Goal: Task Accomplishment & Management: Manage account settings

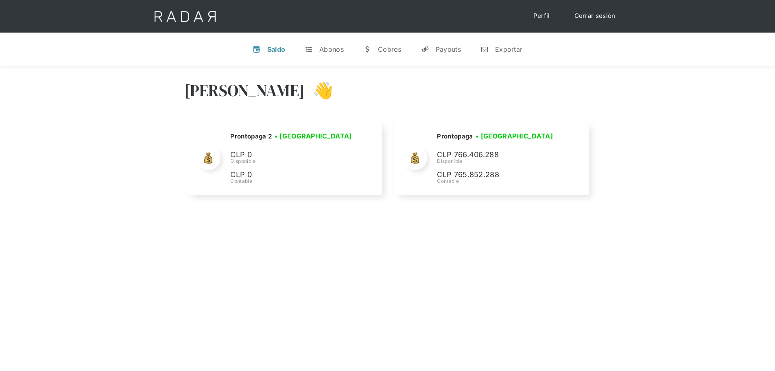
scroll to position [10, 0]
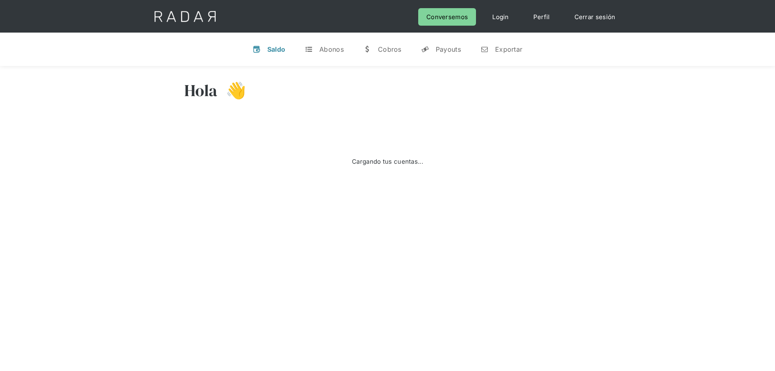
scroll to position [10, 0]
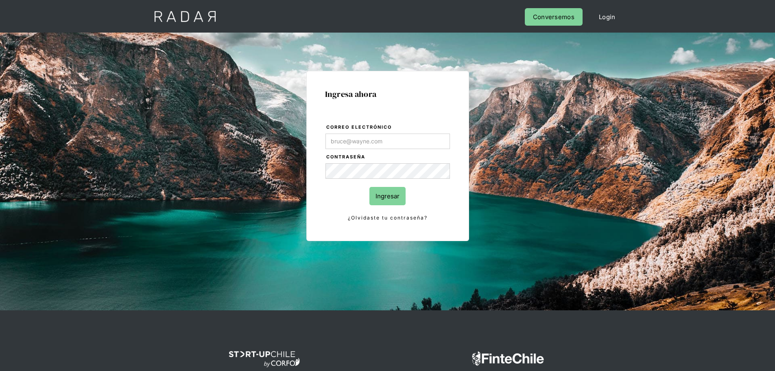
type input "jose.chacon@prontopaga.com"
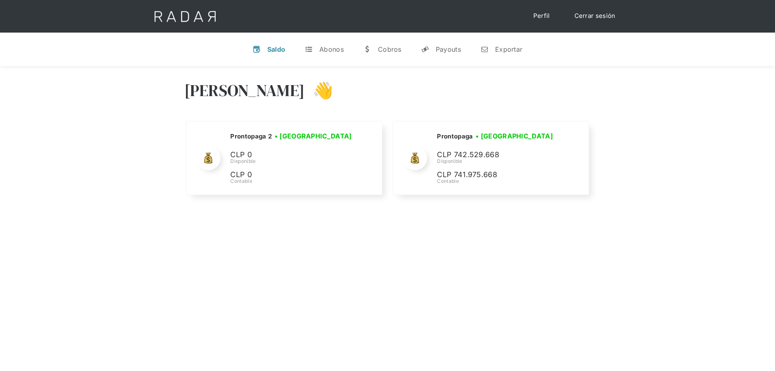
drag, startPoint x: 99, startPoint y: 245, endPoint x: 114, endPoint y: 256, distance: 18.1
click at [100, 245] on div "Hola José 👋 Cargando tus cuentas... Nombre de la empresa • Conectada • Desconec…" at bounding box center [387, 251] width 775 height 371
click at [584, 17] on link "Cerrar sesión" at bounding box center [594, 16] width 57 height 16
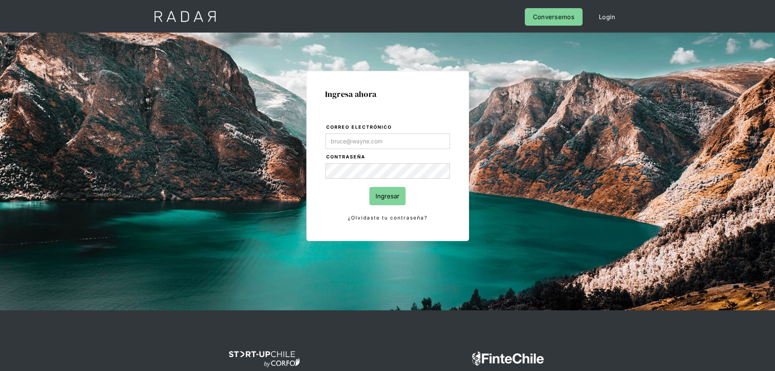
click at [582, 138] on div "Ingresa ahora Correo electrónico Contraseña Ingresar ¿Olvidaste tu contraseña? …" at bounding box center [387, 172] width 775 height 278
click at [442, 55] on div "Ingresa ahora Correo electrónico Contraseña Ingresar ¿Olvidaste tu contraseña? …" at bounding box center [387, 172] width 775 height 278
click at [275, 113] on div "Ingresa ahora Correo electrónico Contraseña Ingresar ¿Olvidaste tu contraseña? …" at bounding box center [388, 183] width 383 height 253
click at [558, 176] on div "Ingresa ahora Correo electrónico Contraseña Ingresar ¿Olvidaste tu contraseña? …" at bounding box center [388, 183] width 383 height 253
